Goal: Book appointment/travel/reservation

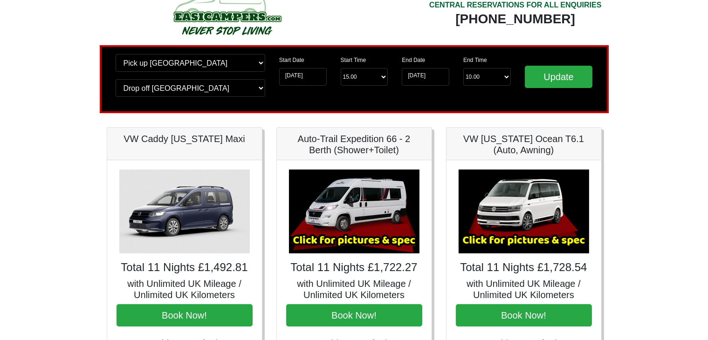
scroll to position [25, 0]
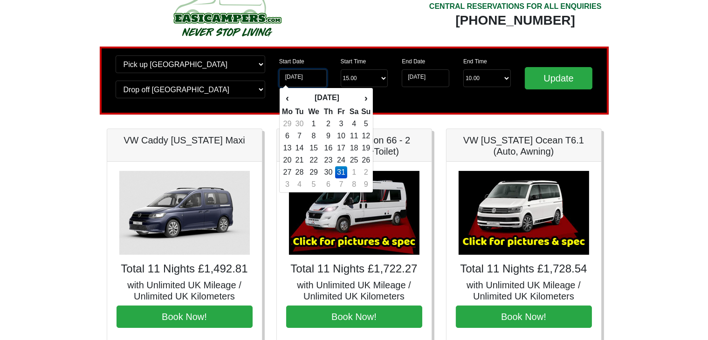
click at [295, 78] on input "31-07-2026" at bounding box center [303, 78] width 48 height 18
click at [326, 158] on td "23" at bounding box center [329, 160] width 14 height 12
type input "[DATE]"
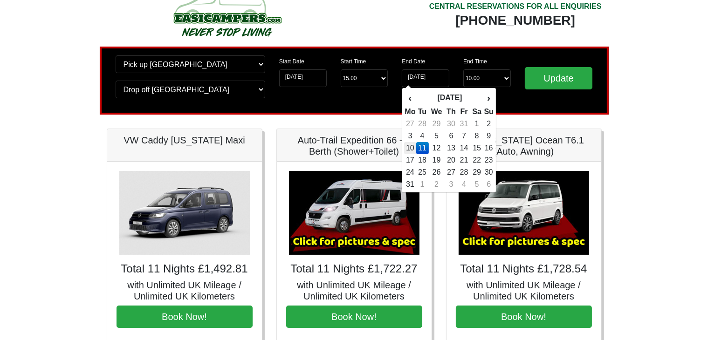
click at [409, 146] on td "10" at bounding box center [410, 148] width 12 height 12
type input "[DATE]"
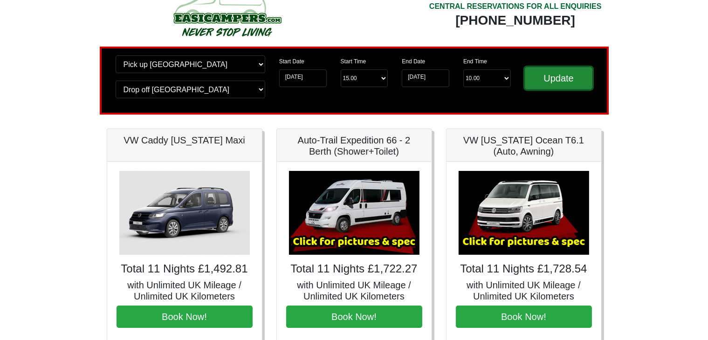
click at [552, 76] on input "Update" at bounding box center [559, 78] width 68 height 22
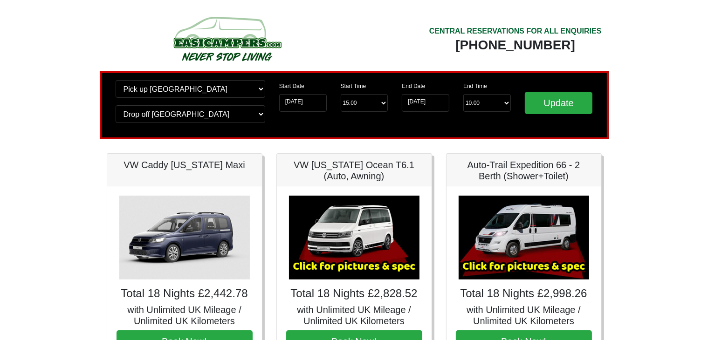
click at [228, 290] on h4 "Total 18 Nights £2,442.78" at bounding box center [185, 294] width 136 height 14
drag, startPoint x: 207, startPoint y: 293, endPoint x: 247, endPoint y: 297, distance: 39.8
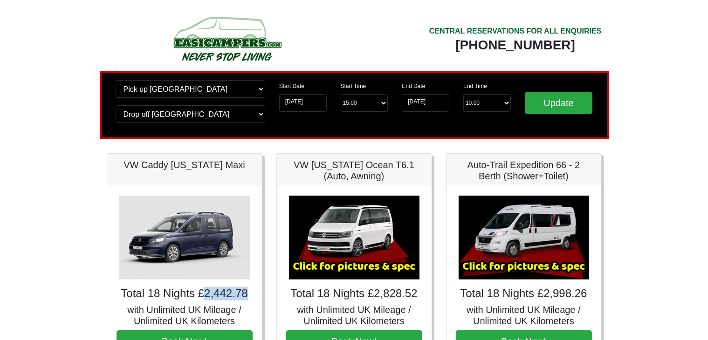
click at [247, 297] on h4 "Total 18 Nights £2,442.78" at bounding box center [185, 294] width 136 height 14
copy h4 "2,442.78"
